Goal: Check status: Check status

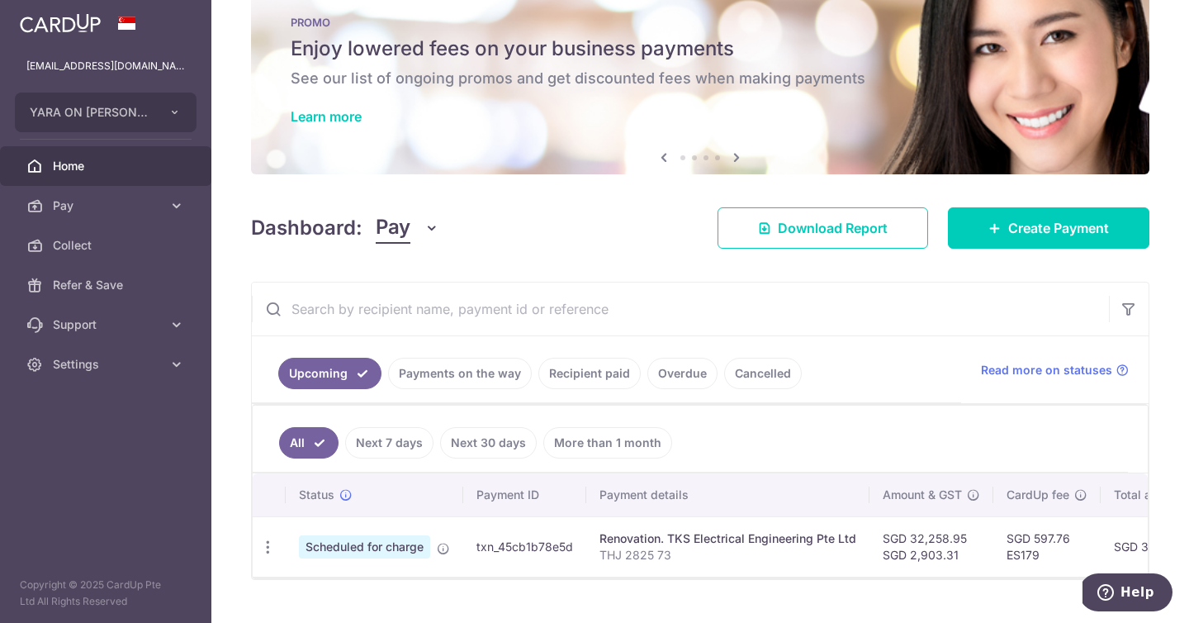
scroll to position [81, 0]
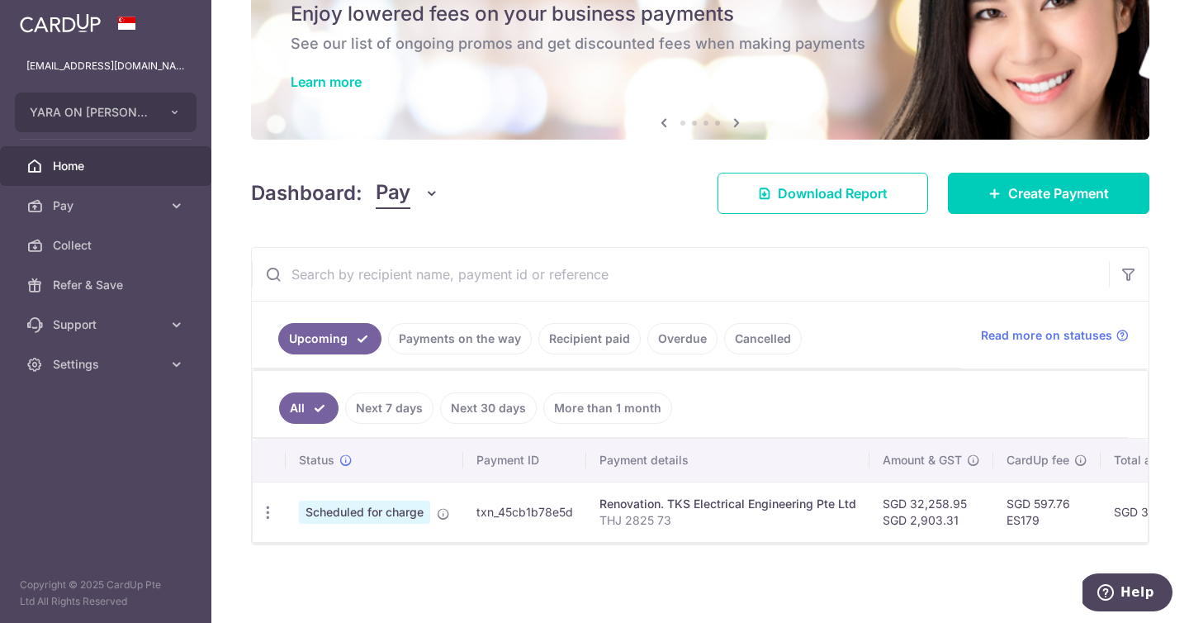
click at [135, 182] on link "Home" at bounding box center [105, 166] width 211 height 40
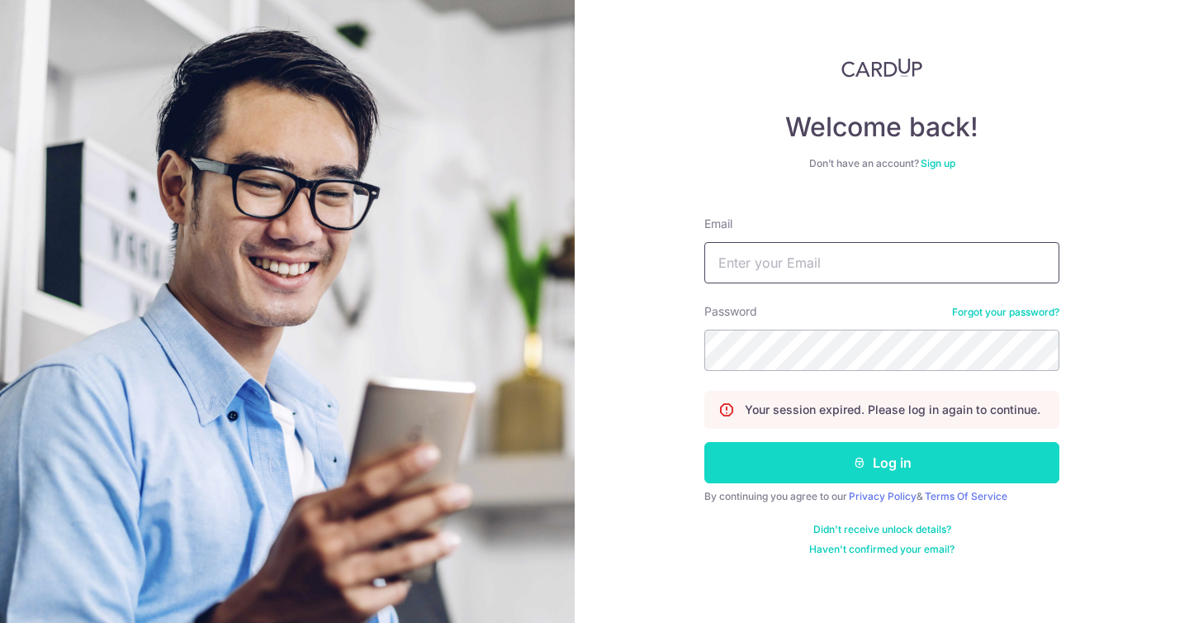
type input "[EMAIL_ADDRESS][DOMAIN_NAME]"
click at [911, 450] on button "Log in" at bounding box center [881, 462] width 355 height 41
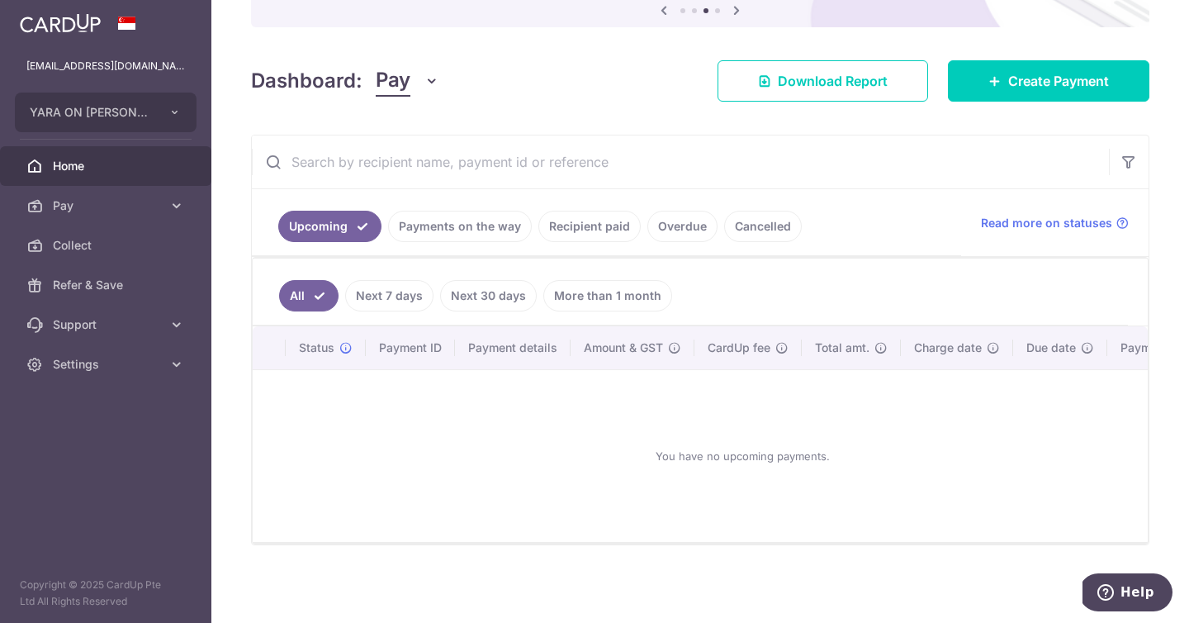
click at [594, 225] on link "Recipient paid" at bounding box center [589, 226] width 102 height 31
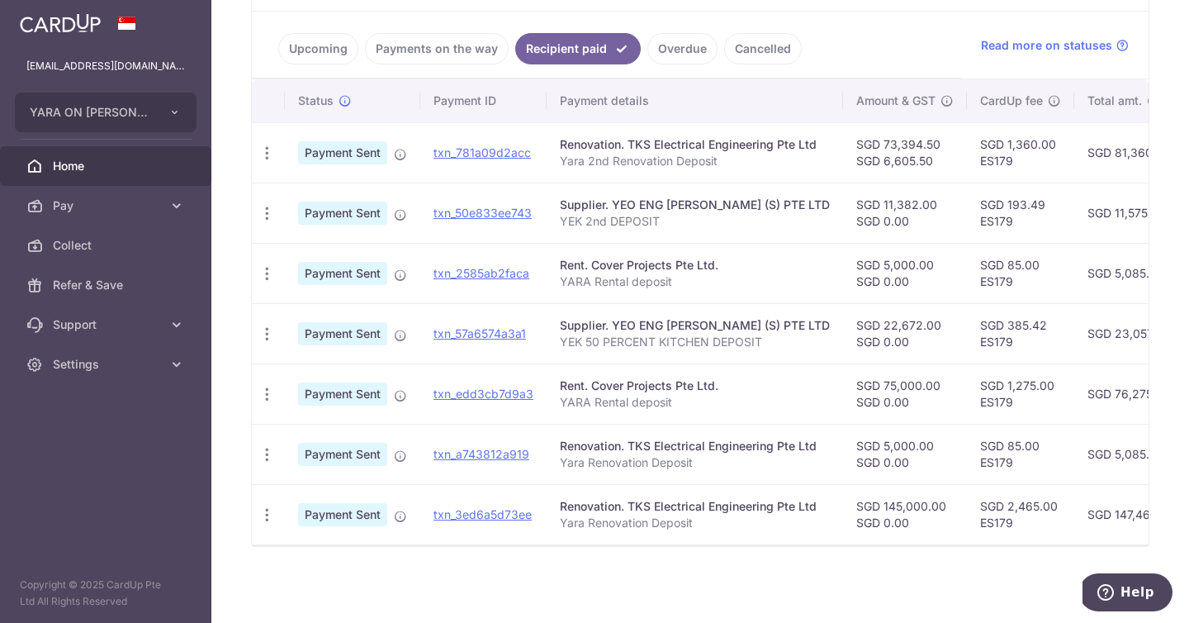
scroll to position [372, 0]
click at [433, 43] on link "Payments on the way" at bounding box center [437, 46] width 144 height 31
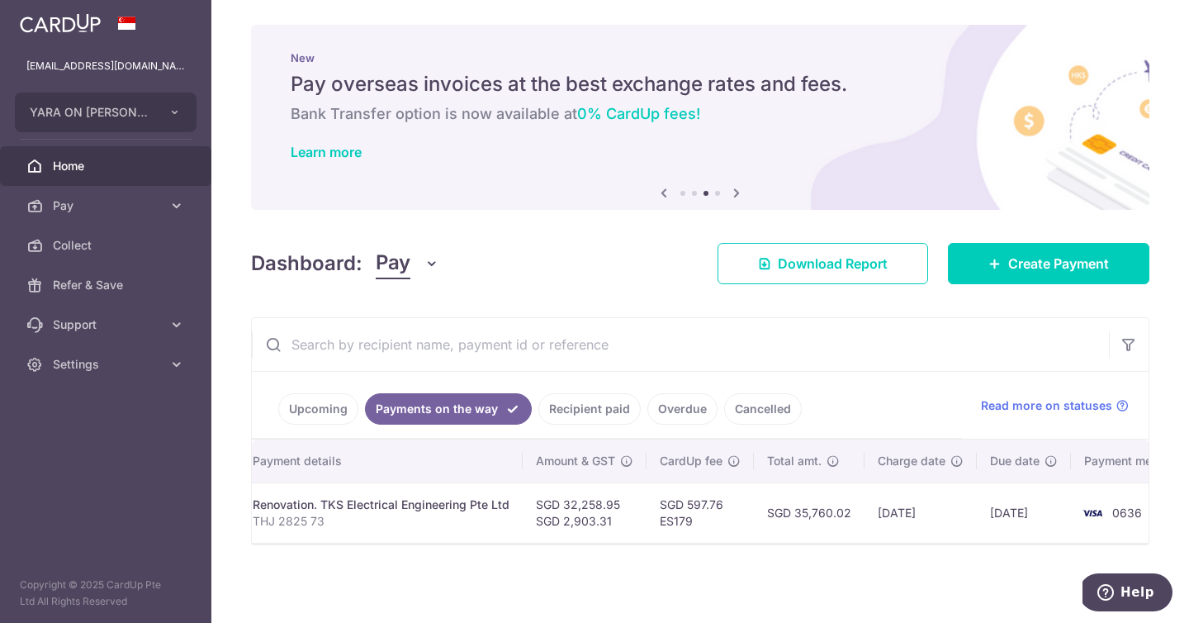
scroll to position [0, 0]
